Goal: Check status: Check status

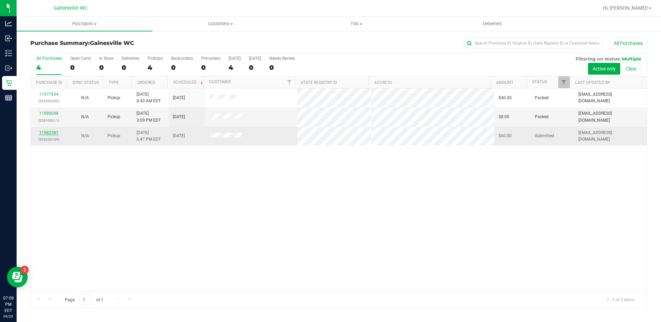
click at [49, 133] on link "11982381" at bounding box center [48, 132] width 19 height 5
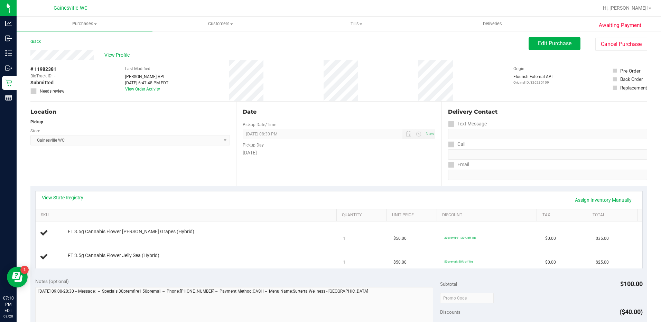
click at [37, 38] on div "Back" at bounding box center [35, 41] width 10 height 8
click at [38, 42] on link "Back" at bounding box center [35, 41] width 10 height 5
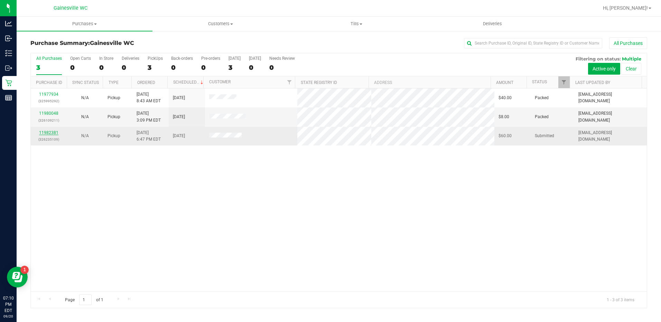
click at [52, 133] on link "11982381" at bounding box center [48, 132] width 19 height 5
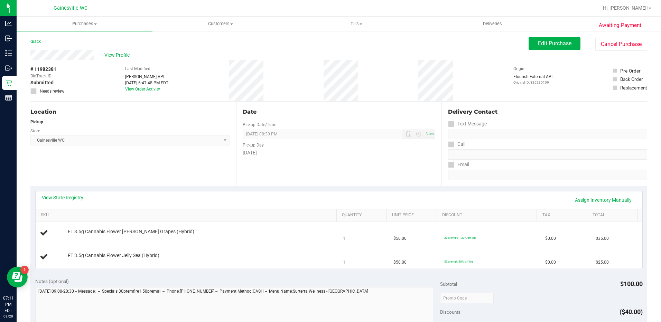
click at [187, 51] on div "View Profile" at bounding box center [279, 55] width 498 height 10
click at [84, 23] on span "Purchases" at bounding box center [85, 24] width 136 height 6
click at [82, 40] on span "Summary of purchases" at bounding box center [52, 42] width 71 height 6
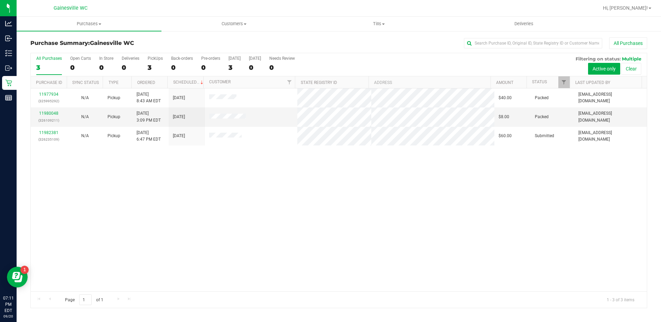
click at [292, 203] on div "11977934 (325995292) N/A Pickup [DATE] 8:43 AM EDT 9/20/2025 $40.00 Packed [EMA…" at bounding box center [339, 189] width 616 height 203
click at [306, 222] on div "11977934 (325995292) N/A Pickup [DATE] 8:43 AM EDT 9/20/2025 $40.00 Packed [EMA…" at bounding box center [339, 189] width 616 height 203
